Goal: Task Accomplishment & Management: Complete application form

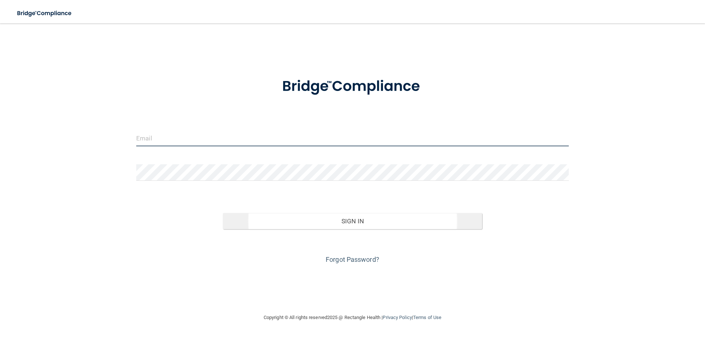
type input "[EMAIL_ADDRESS][DOMAIN_NAME]"
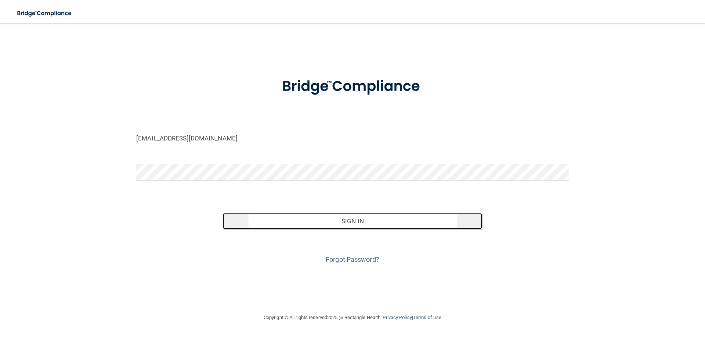
click at [354, 221] on button "Sign In" at bounding box center [353, 221] width 260 height 16
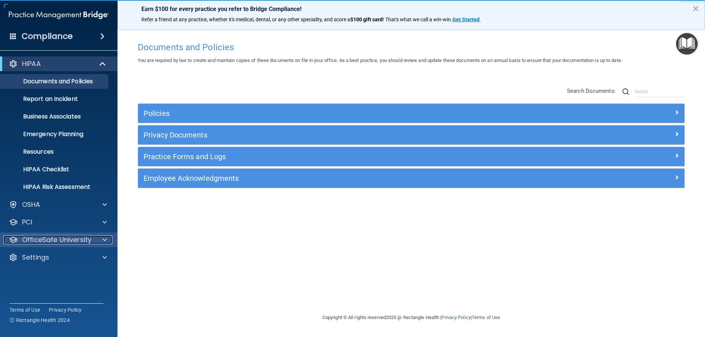
click at [104, 238] on span at bounding box center [104, 240] width 4 height 9
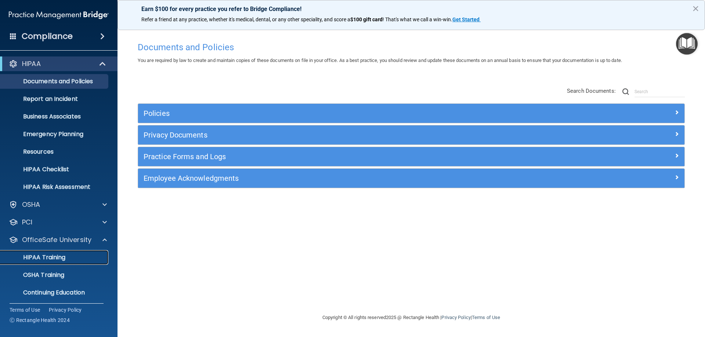
click at [43, 260] on p "HIPAA Training" at bounding box center [35, 257] width 61 height 7
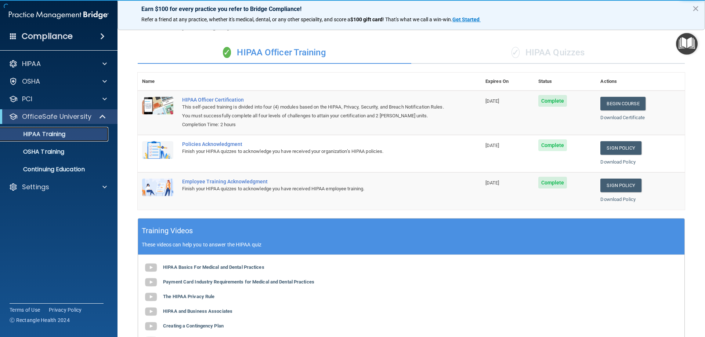
scroll to position [37, 0]
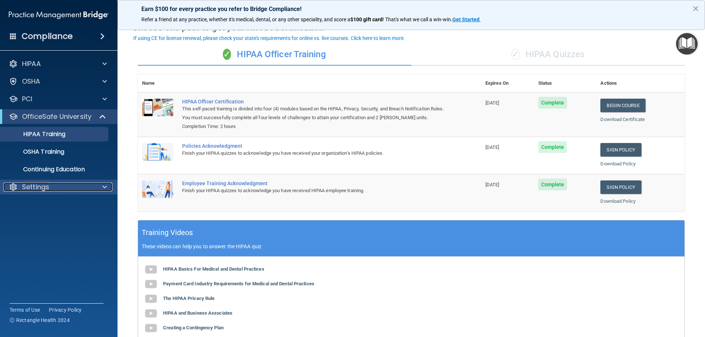
click at [103, 189] on span at bounding box center [104, 187] width 4 height 9
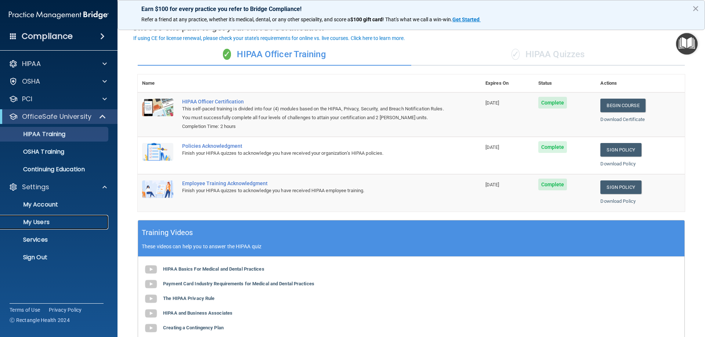
click at [37, 222] on p "My Users" at bounding box center [55, 222] width 100 height 7
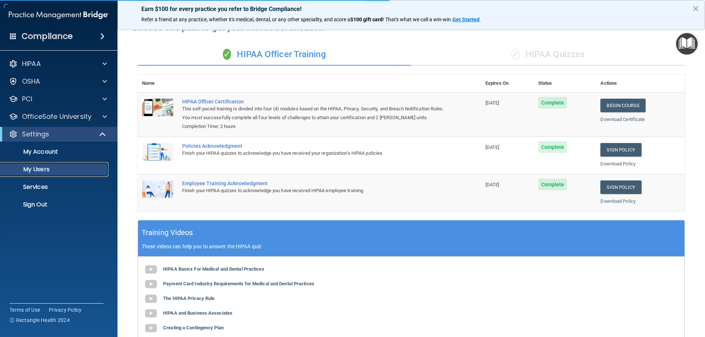
select select "20"
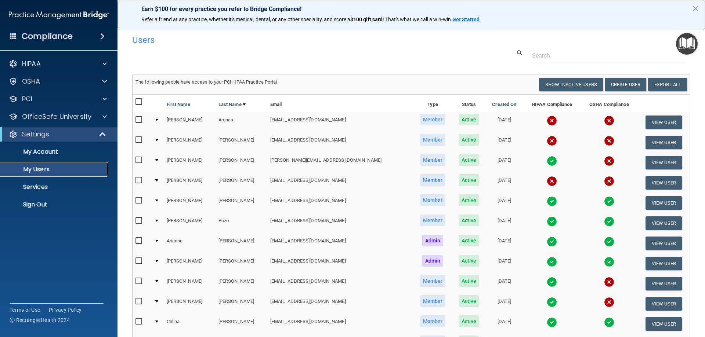
click at [50, 168] on p "My Users" at bounding box center [55, 169] width 100 height 7
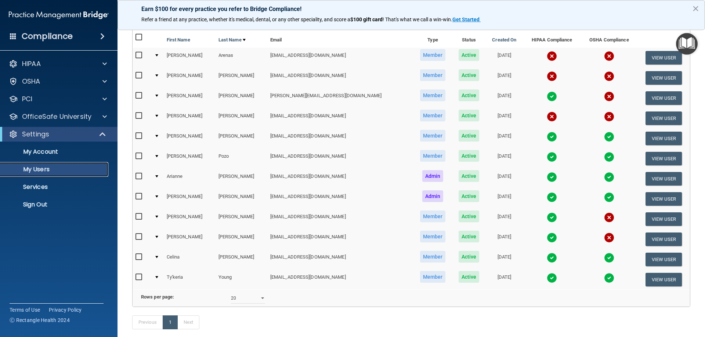
scroll to position [37, 0]
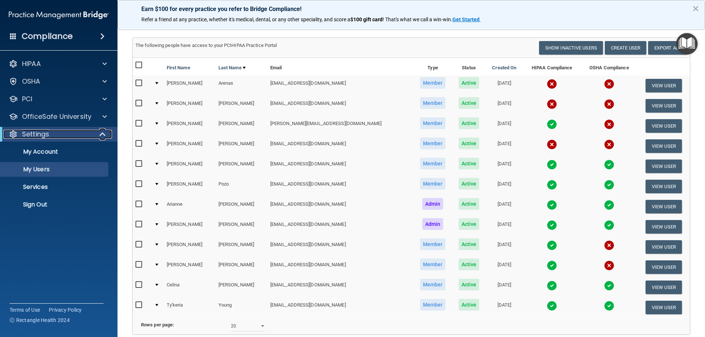
click at [102, 134] on span at bounding box center [103, 134] width 6 height 9
click at [102, 134] on span at bounding box center [104, 134] width 4 height 9
click at [54, 152] on p "My Account" at bounding box center [55, 151] width 100 height 7
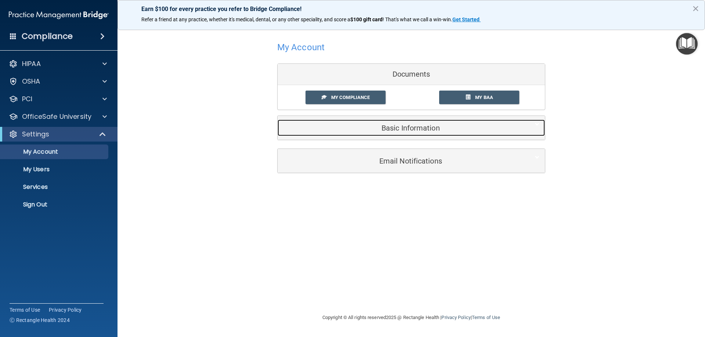
click at [408, 130] on h5 "Basic Information" at bounding box center [400, 128] width 234 height 8
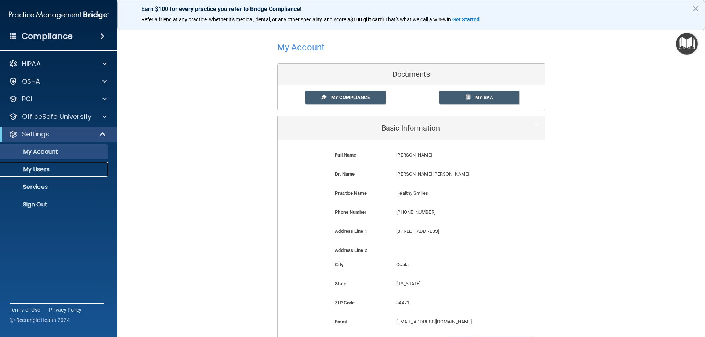
click at [51, 169] on p "My Users" at bounding box center [55, 169] width 100 height 7
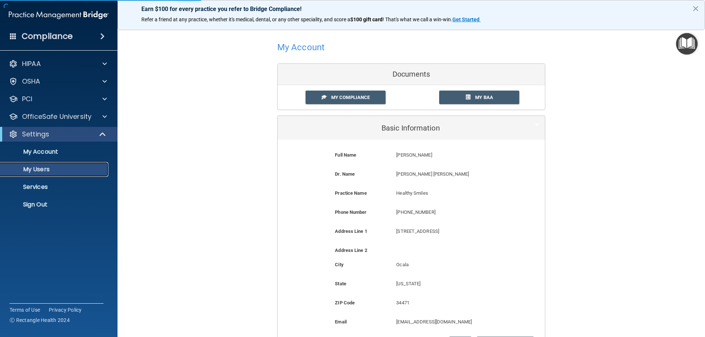
select select "20"
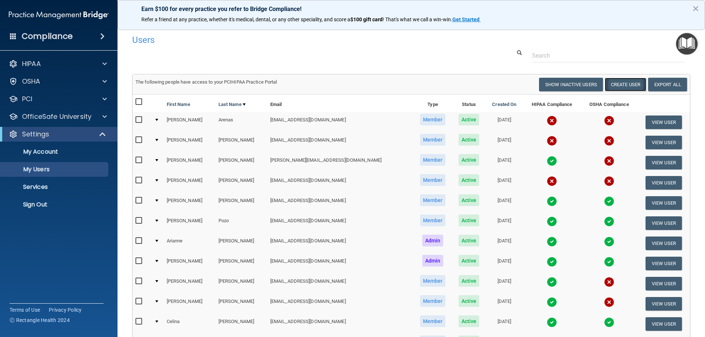
click at [623, 87] on button "Create User" at bounding box center [625, 85] width 41 height 14
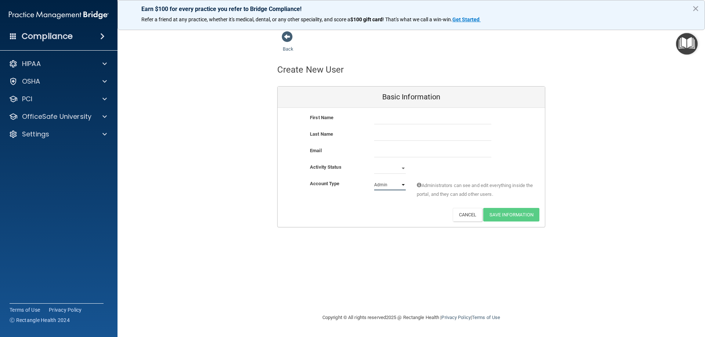
click at [402, 186] on select "Admin Member" at bounding box center [390, 185] width 32 height 11
select select "practice_member"
click at [374, 180] on select "Admin Member" at bounding box center [390, 185] width 32 height 11
click at [401, 166] on select "Active Inactive" at bounding box center [390, 168] width 32 height 11
select select "active"
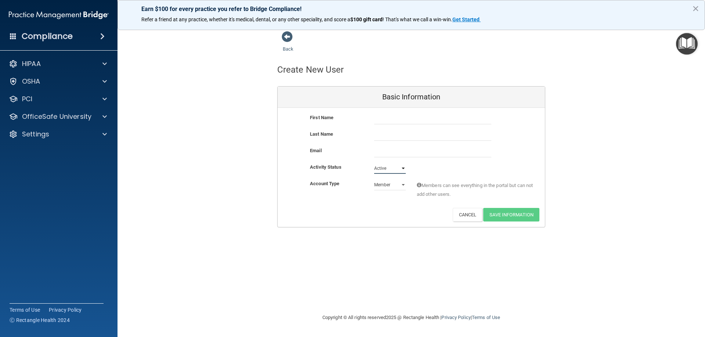
click at [374, 163] on select "Active Inactive" at bounding box center [390, 168] width 32 height 11
click at [382, 121] on input "text" at bounding box center [432, 118] width 117 height 11
type input "[PERSON_NAME]"
click at [380, 138] on input "text" at bounding box center [432, 135] width 117 height 11
type input "[PERSON_NAME]"
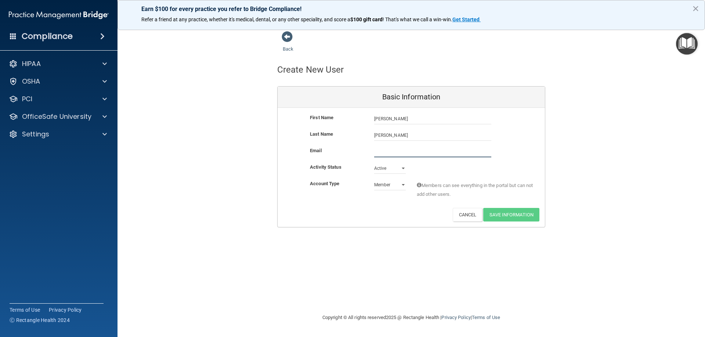
click at [383, 157] on input "email" at bounding box center [432, 151] width 117 height 11
type input "[EMAIL_ADDRESS][DOMAIN_NAME]"
click at [510, 216] on button "Save Information" at bounding box center [511, 217] width 56 height 14
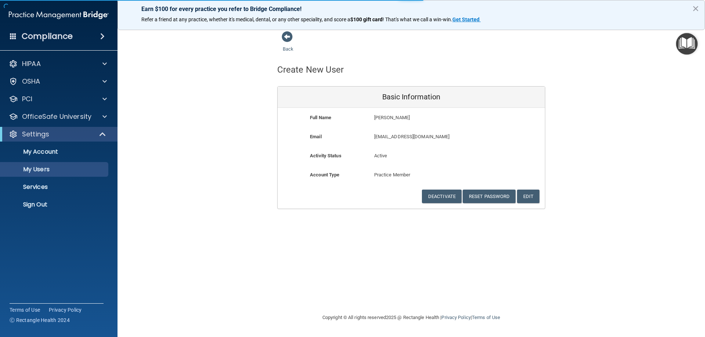
select select "20"
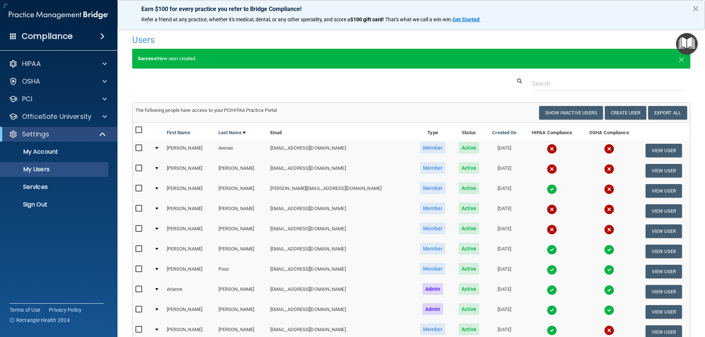
click at [695, 7] on button "×" at bounding box center [695, 9] width 7 height 12
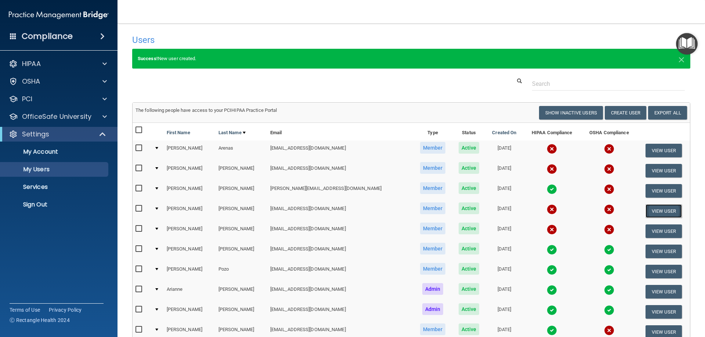
click at [654, 212] on button "View User" at bounding box center [663, 212] width 36 height 14
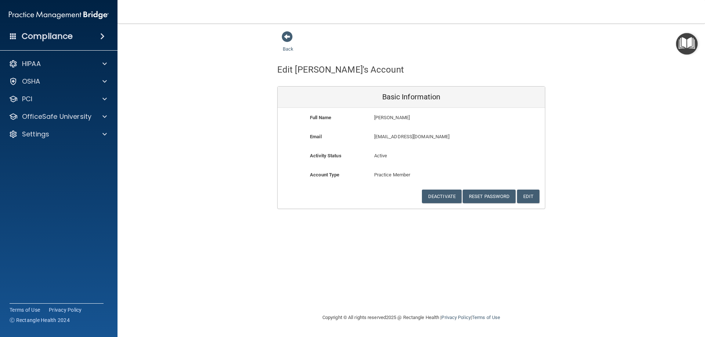
click at [104, 38] on span at bounding box center [102, 36] width 4 height 9
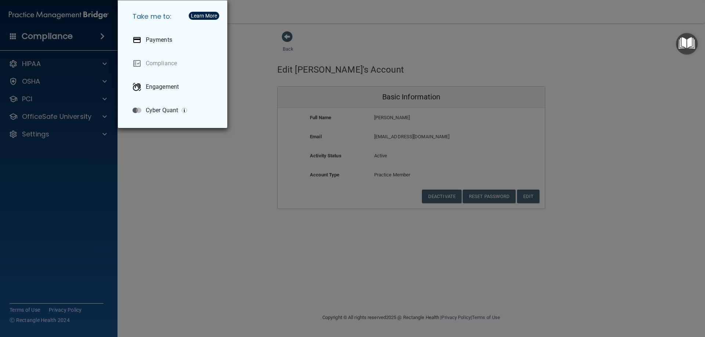
drag, startPoint x: 181, startPoint y: 243, endPoint x: 198, endPoint y: 229, distance: 21.4
click at [182, 242] on div "Take me to: Payments Compliance Engagement Cyber Quant" at bounding box center [352, 168] width 705 height 337
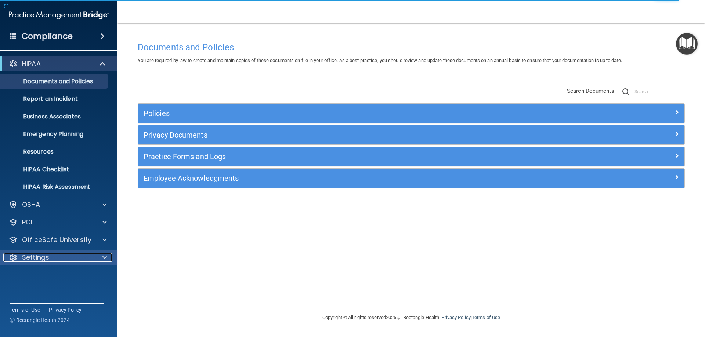
click at [104, 259] on span at bounding box center [104, 257] width 4 height 9
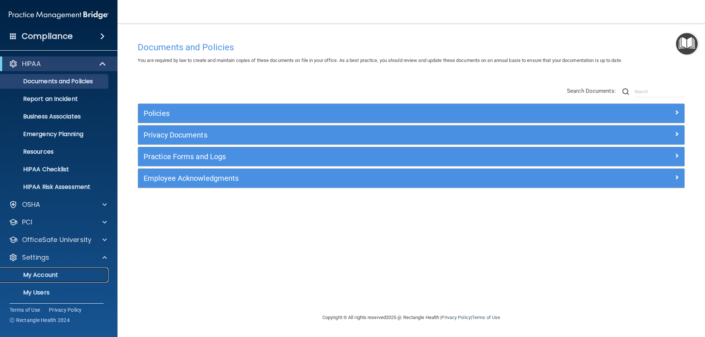
click at [50, 275] on p "My Account" at bounding box center [55, 275] width 100 height 7
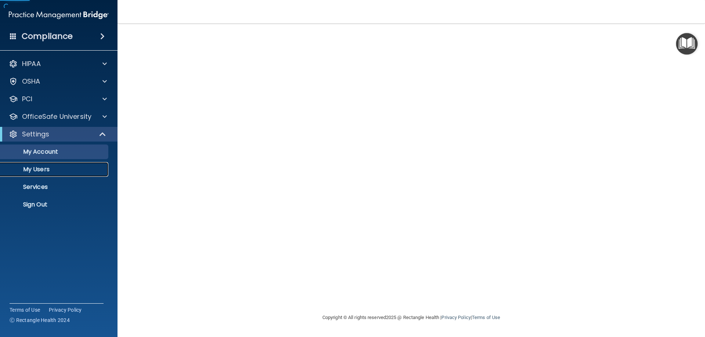
click at [43, 169] on p "My Users" at bounding box center [55, 169] width 100 height 7
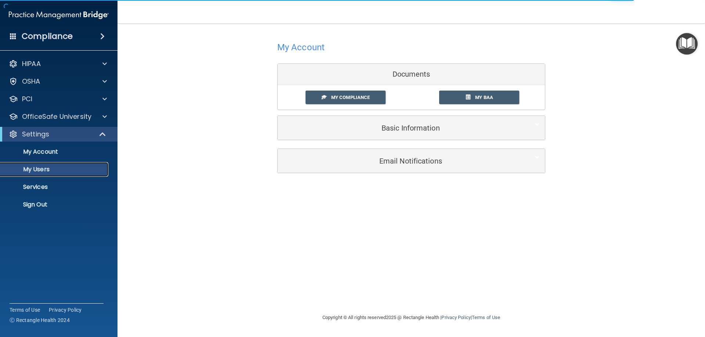
select select "20"
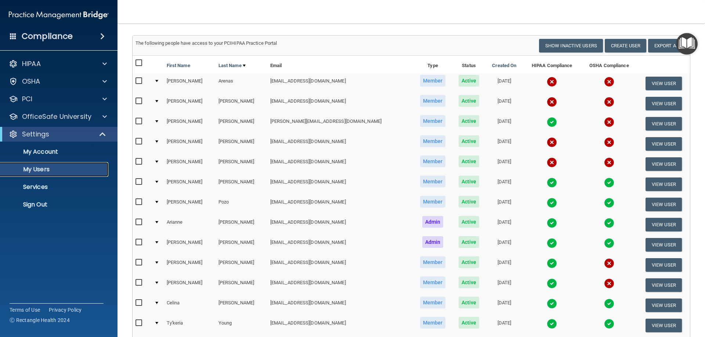
scroll to position [73, 0]
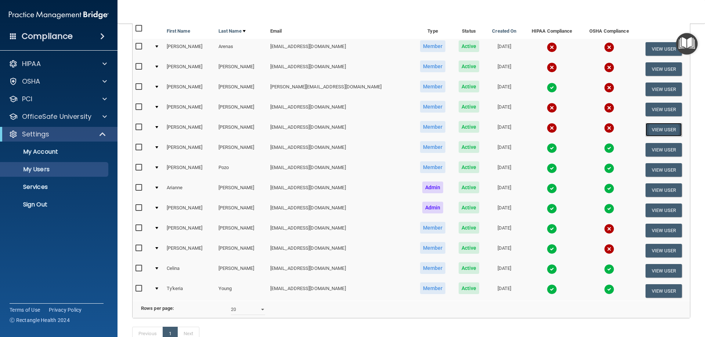
click at [654, 130] on button "View User" at bounding box center [663, 130] width 36 height 14
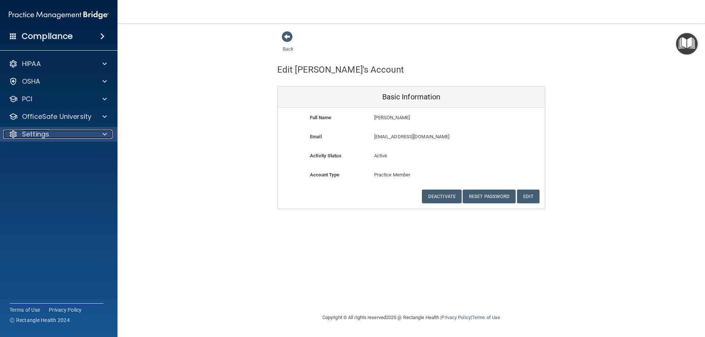
click at [102, 133] on div at bounding box center [103, 134] width 18 height 9
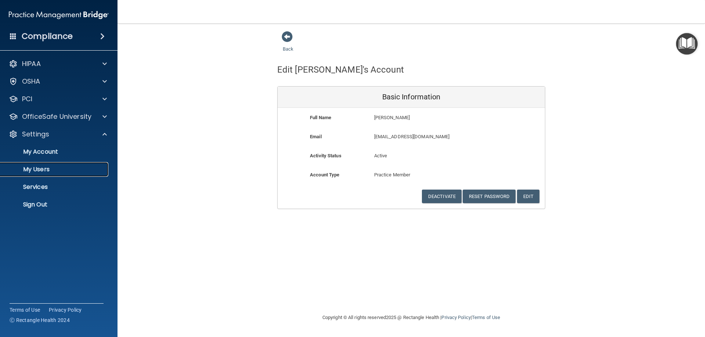
click at [39, 171] on p "My Users" at bounding box center [55, 169] width 100 height 7
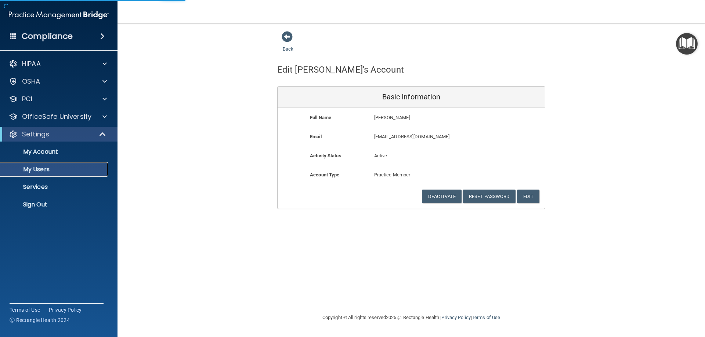
select select "20"
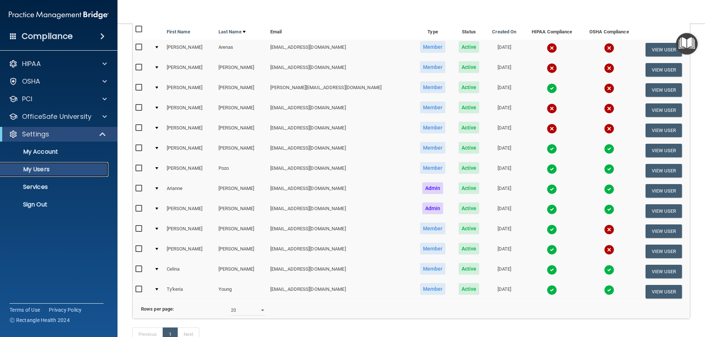
scroll to position [73, 0]
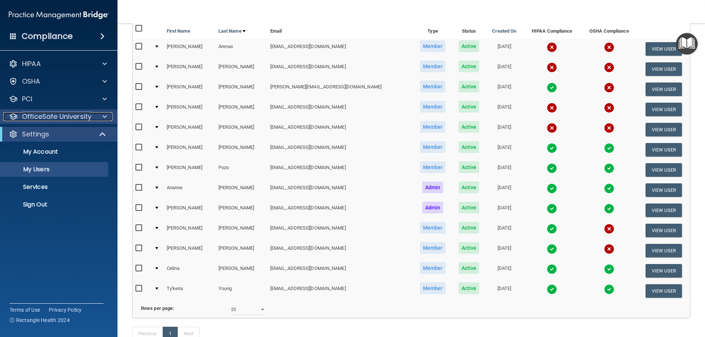
click at [107, 117] on div at bounding box center [103, 116] width 18 height 9
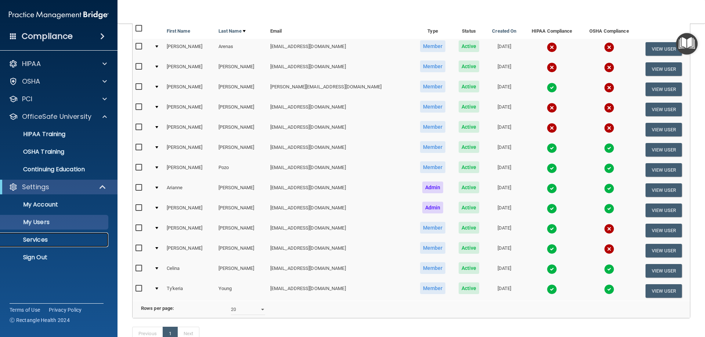
click at [52, 242] on p "Services" at bounding box center [55, 239] width 100 height 7
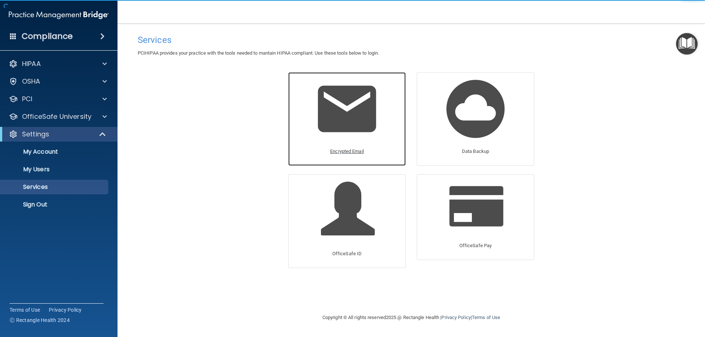
click at [351, 126] on img at bounding box center [347, 109] width 70 height 70
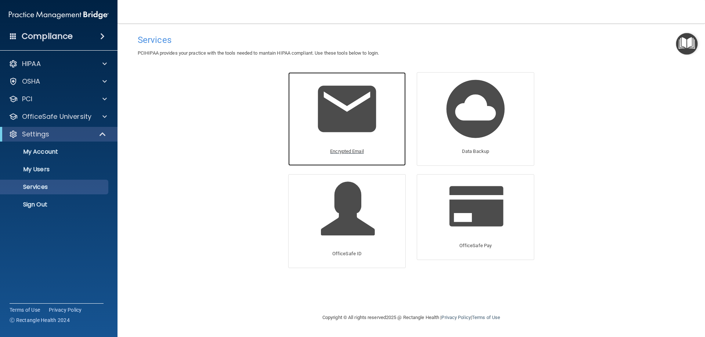
click at [359, 146] on div "Encrypted Email" at bounding box center [347, 154] width 40 height 20
click at [342, 134] on img at bounding box center [347, 109] width 70 height 70
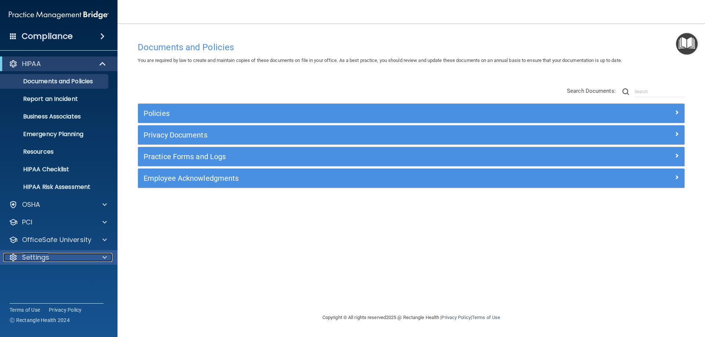
click at [111, 255] on div at bounding box center [103, 257] width 18 height 9
click at [51, 276] on p "My Account" at bounding box center [55, 275] width 100 height 7
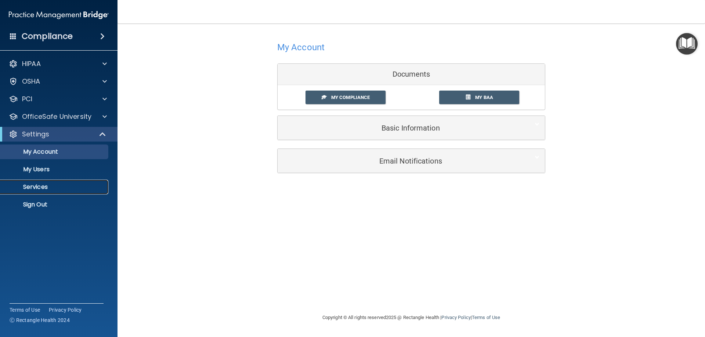
click at [38, 187] on p "Services" at bounding box center [55, 187] width 100 height 7
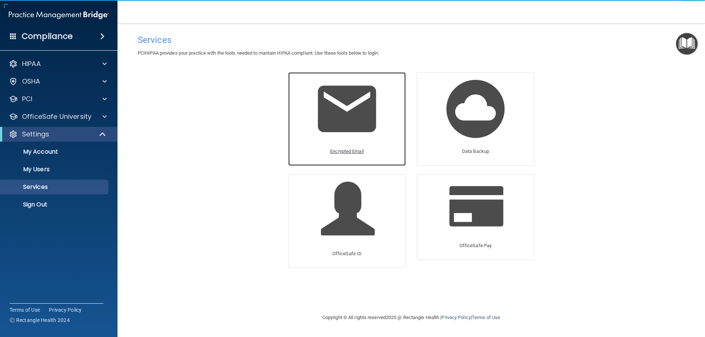
click at [354, 115] on img at bounding box center [347, 109] width 70 height 70
